Goal: Information Seeking & Learning: Learn about a topic

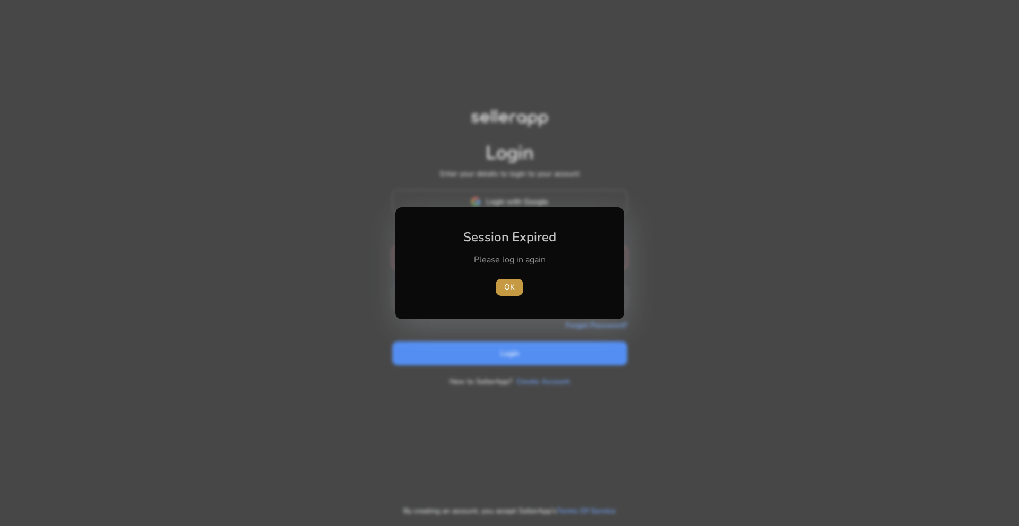
click at [504, 289] on span "OK" at bounding box center [509, 287] width 11 height 11
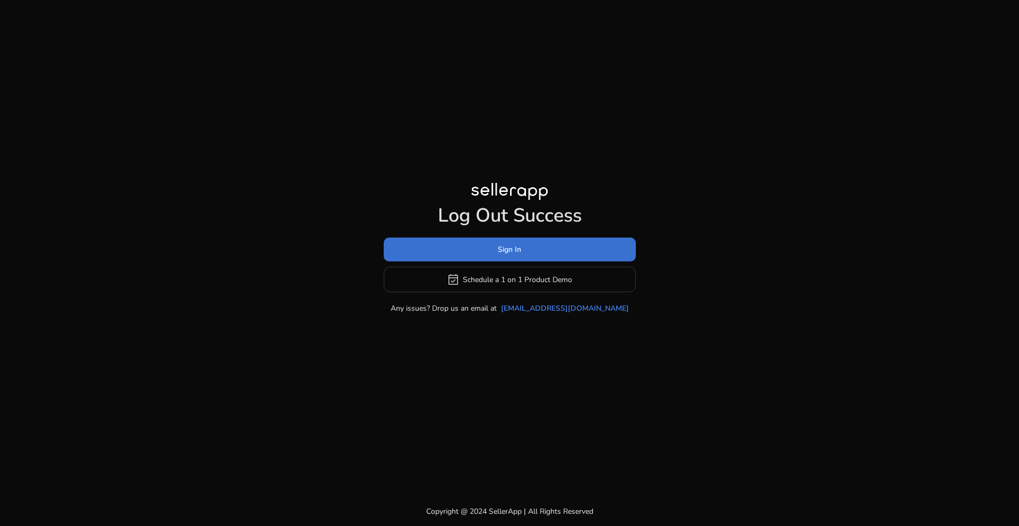
click at [552, 254] on span at bounding box center [510, 249] width 252 height 25
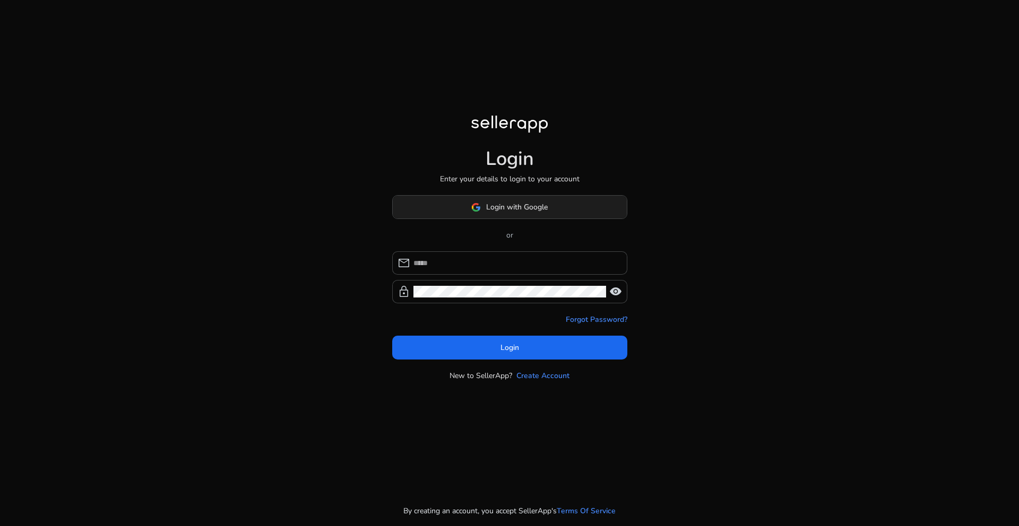
click at [522, 210] on span "Login with Google" at bounding box center [517, 207] width 62 height 11
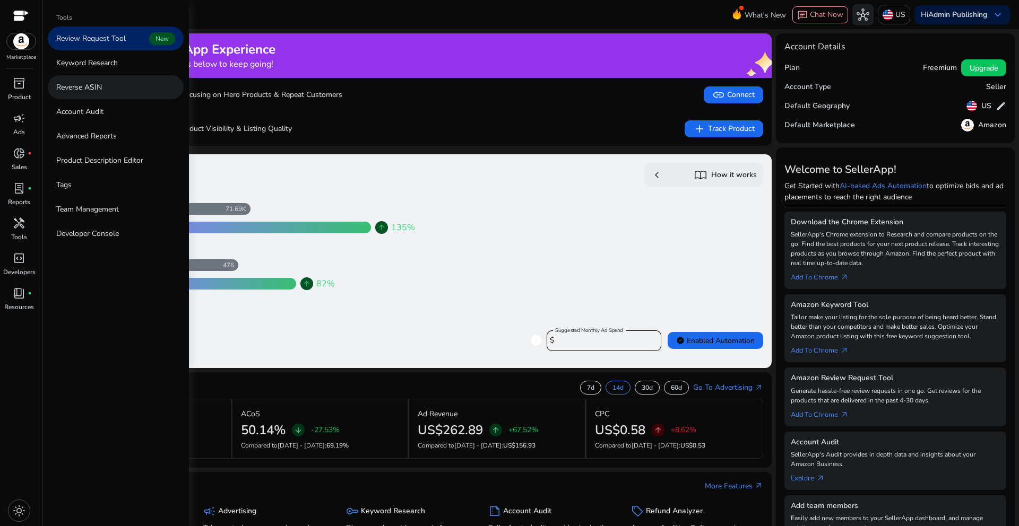
click at [89, 89] on p "Reverse ASIN" at bounding box center [79, 87] width 46 height 11
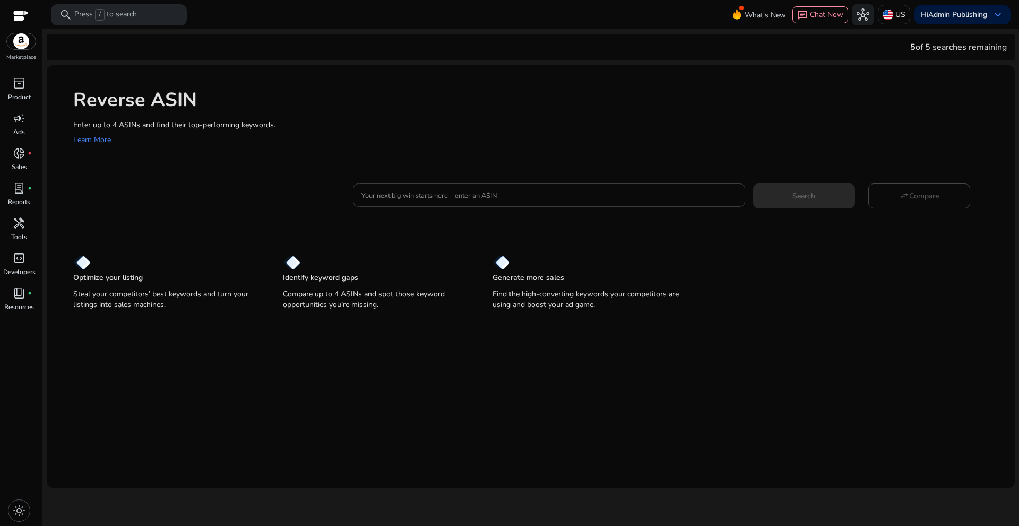
click at [426, 196] on input "Your next big win starts here—enter an ASIN" at bounding box center [548, 195] width 375 height 12
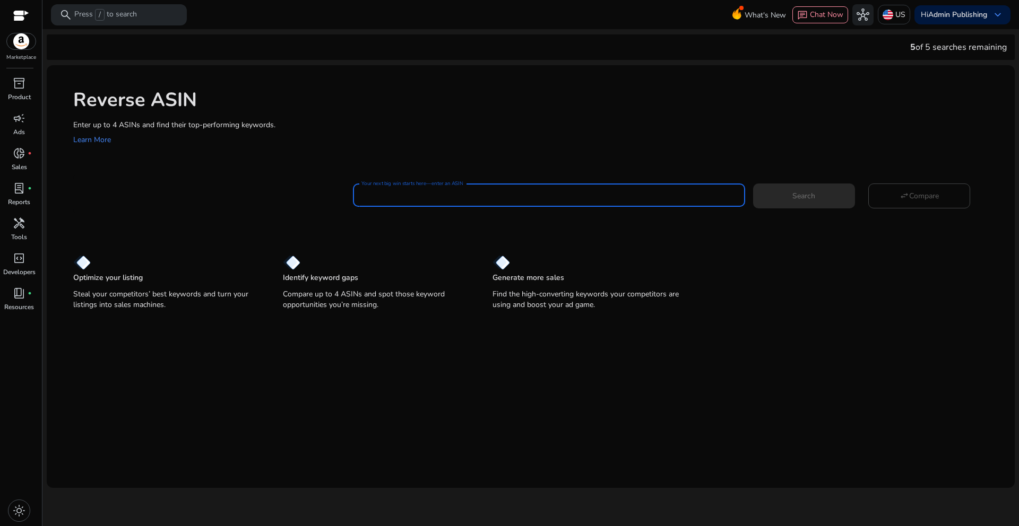
paste input "**********"
type input "**********"
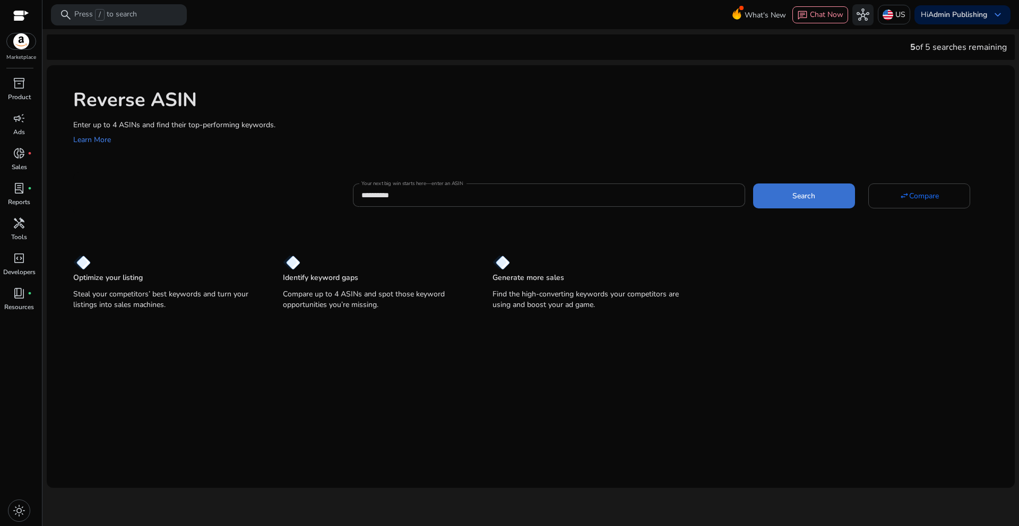
click at [812, 196] on span "Search" at bounding box center [803, 195] width 23 height 11
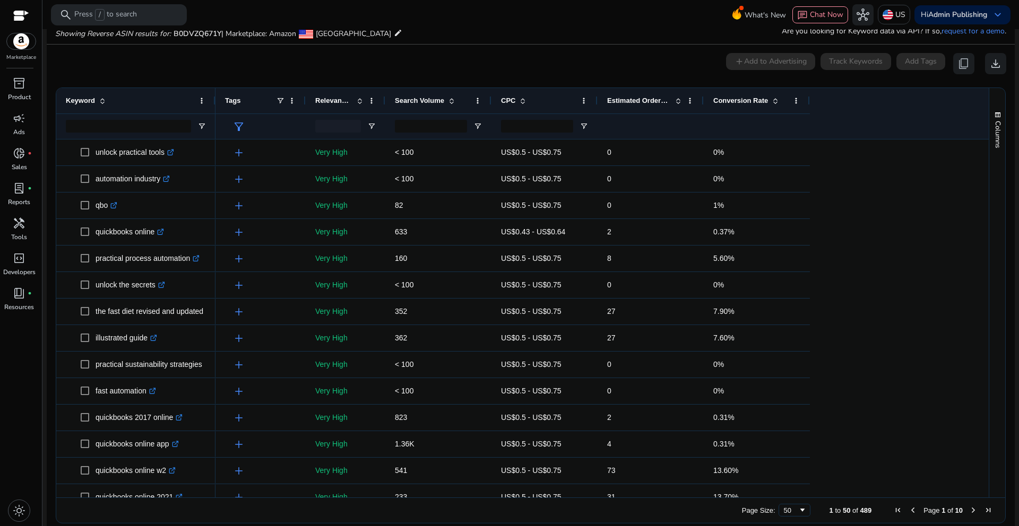
scroll to position [114, 0]
click at [372, 124] on span "Open Filter Menu" at bounding box center [371, 126] width 8 height 8
click at [418, 71] on div "0 keyword(s) selected add Add to Advertising Track Keywords Add Tags content_co…" at bounding box center [530, 63] width 951 height 21
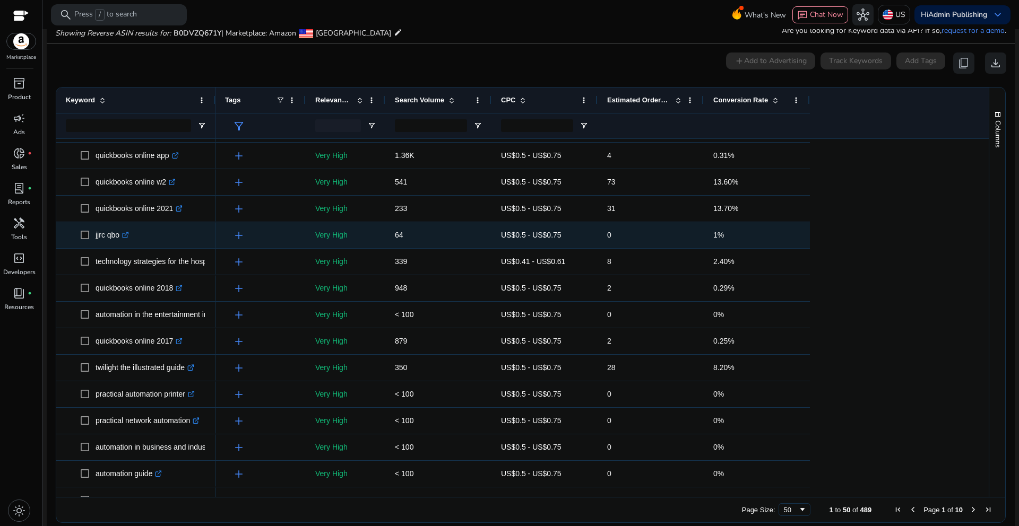
scroll to position [0, 0]
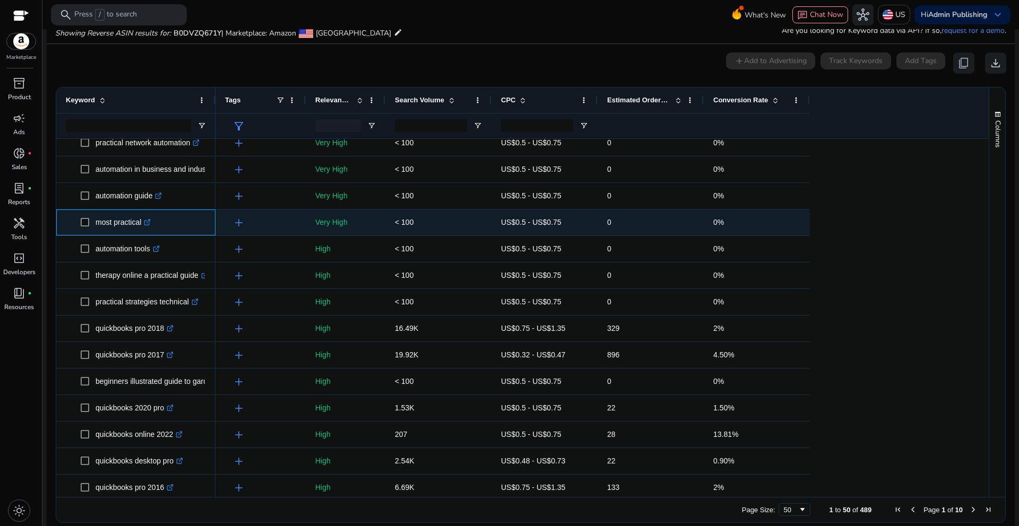
click at [151, 223] on icon ".st0{fill:#2c8af8}" at bounding box center [147, 222] width 7 height 7
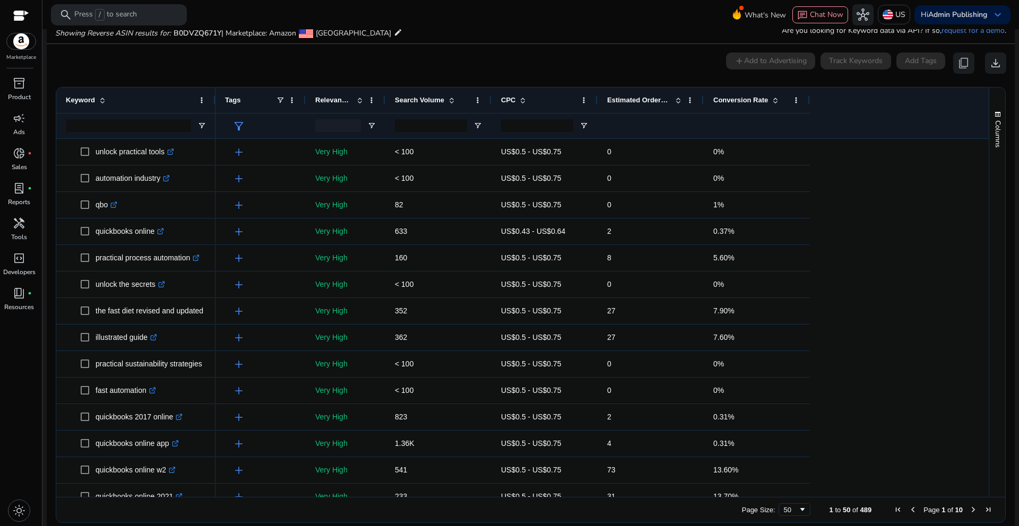
click at [434, 100] on span "Search Volume" at bounding box center [419, 100] width 49 height 8
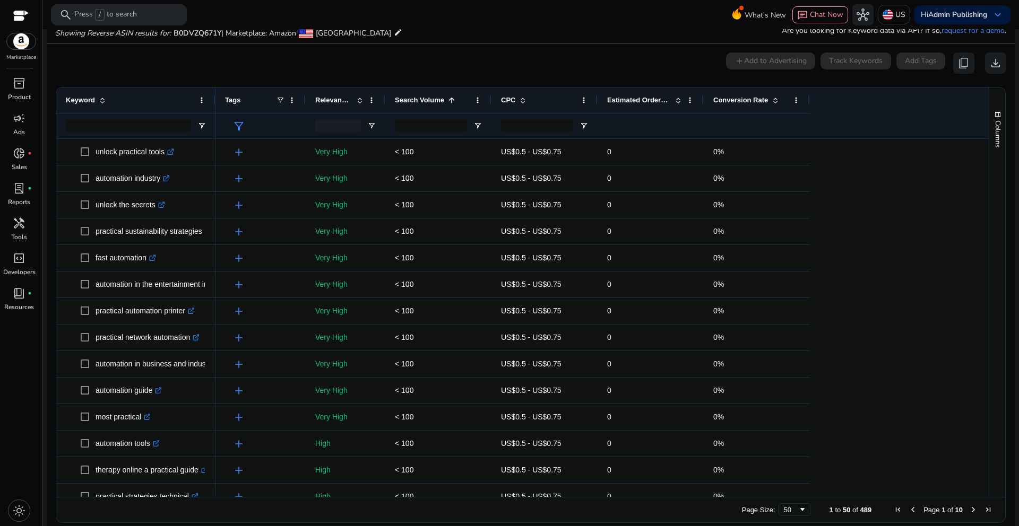
click at [434, 100] on span "Search Volume" at bounding box center [419, 100] width 49 height 8
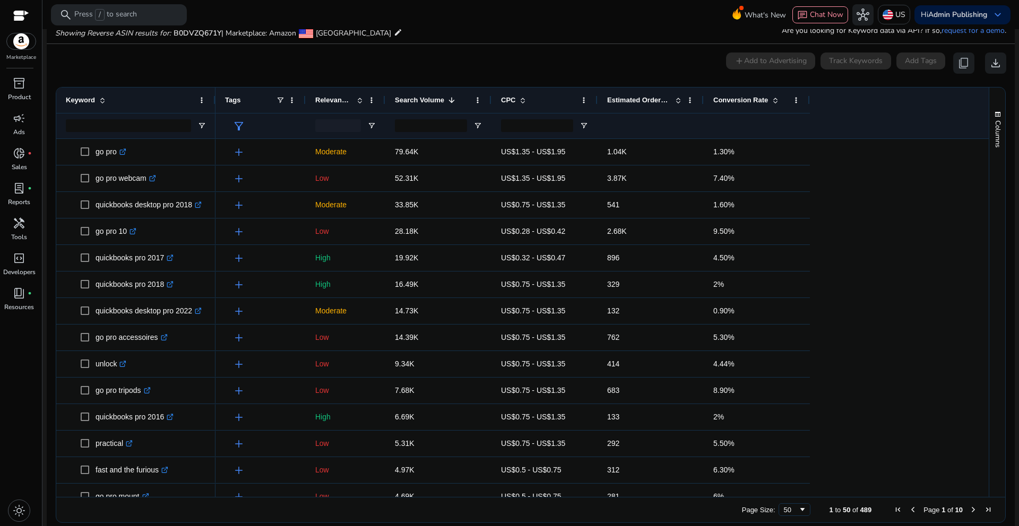
click at [334, 101] on span "Relevance Score" at bounding box center [333, 100] width 37 height 8
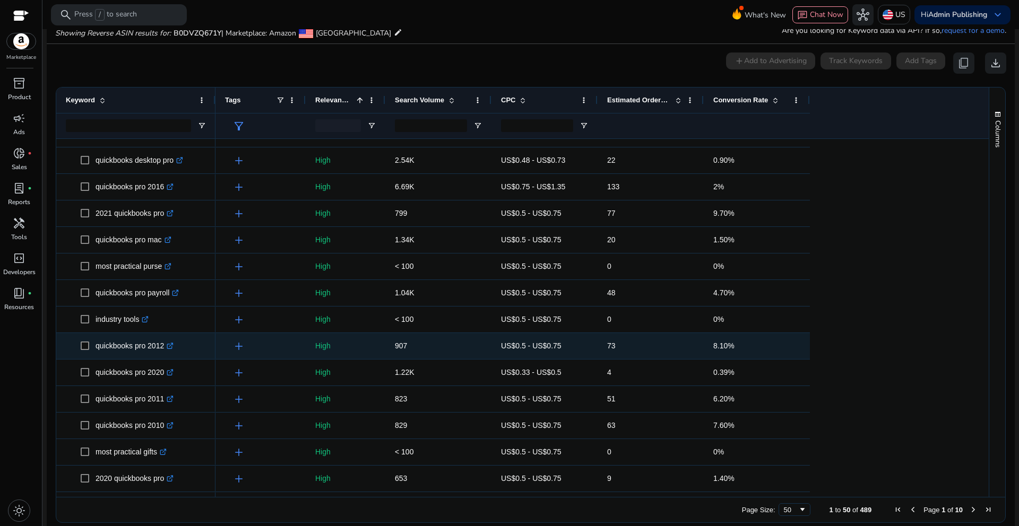
scroll to position [206, 0]
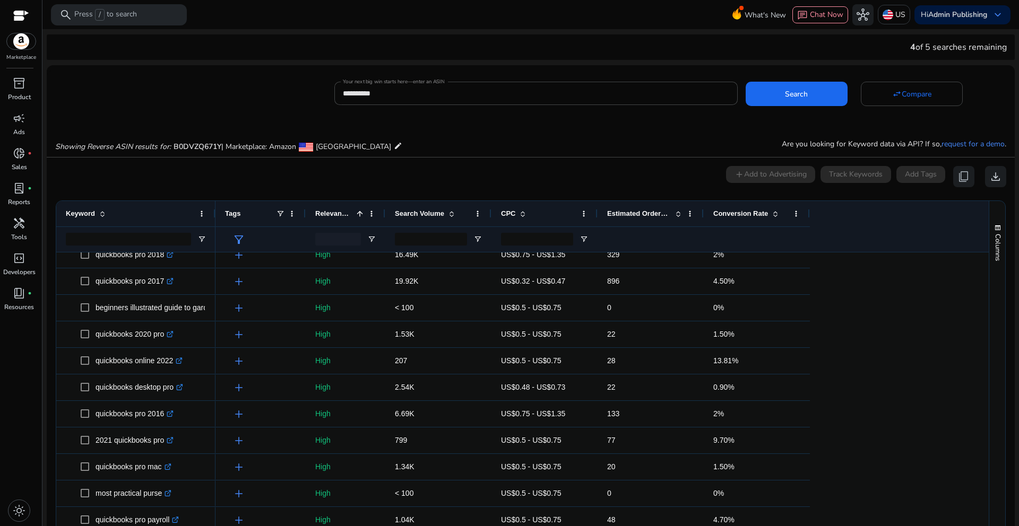
click at [340, 213] on span "Relevance Score" at bounding box center [333, 214] width 37 height 8
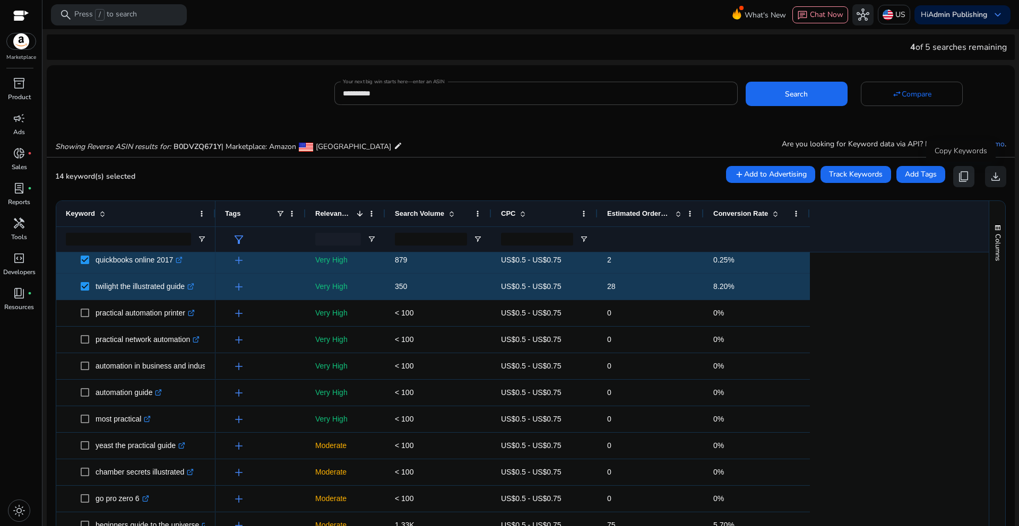
click at [963, 178] on span "content_copy" at bounding box center [963, 176] width 13 height 13
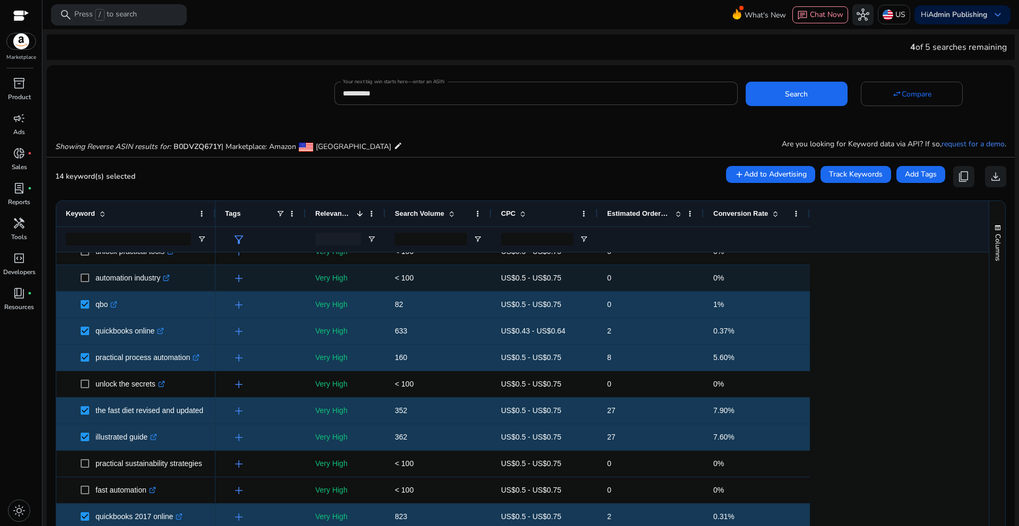
scroll to position [0, 0]
